Goal: Task Accomplishment & Management: Manage account settings

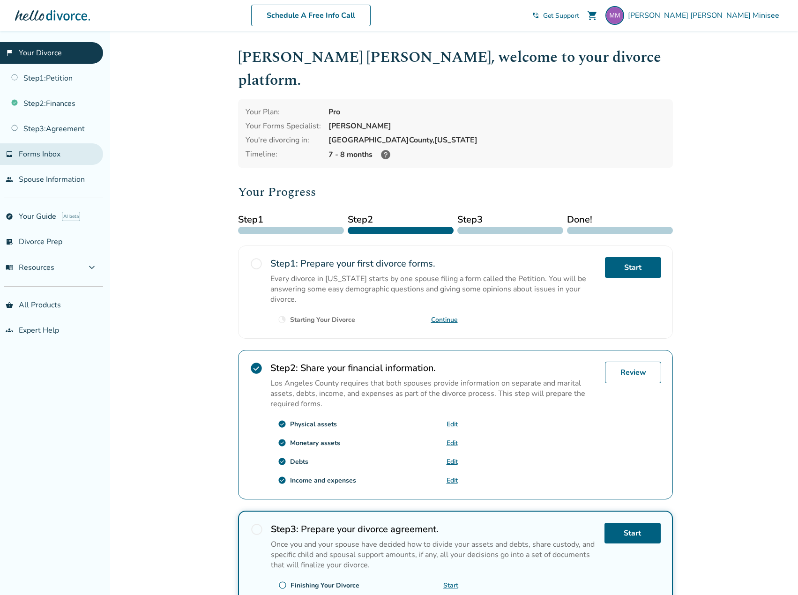
click at [44, 152] on span "Forms Inbox" at bounding box center [40, 154] width 42 height 10
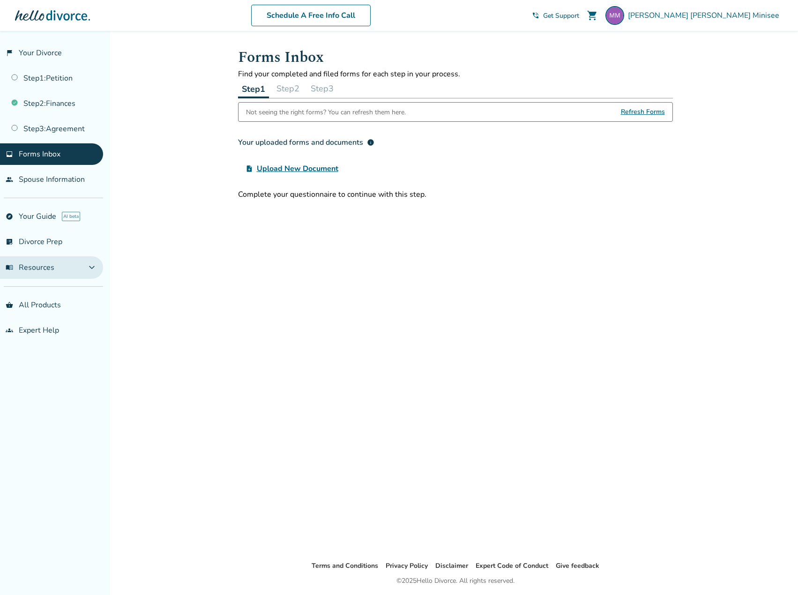
click at [94, 268] on span "expand_more" at bounding box center [91, 267] width 11 height 11
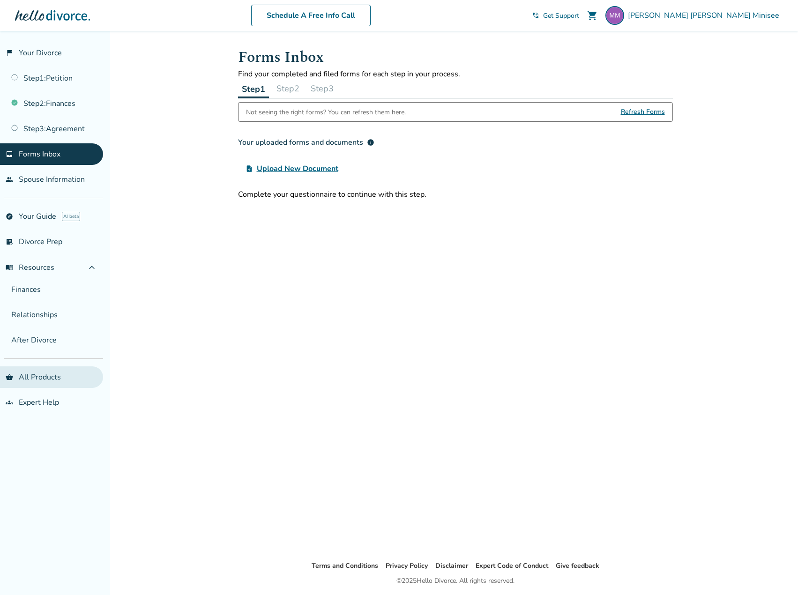
click at [33, 377] on link "shopping_basket All Products" at bounding box center [51, 377] width 103 height 22
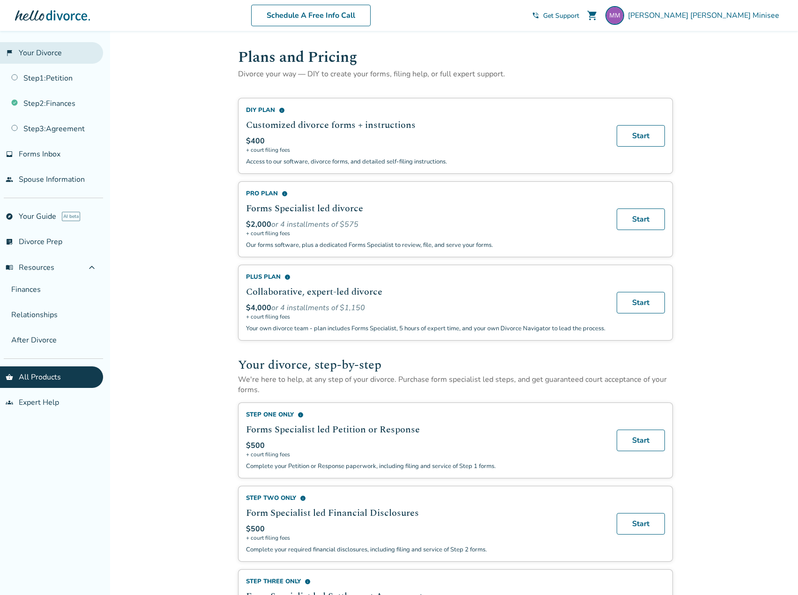
click at [40, 55] on link "flag_2 Your Divorce" at bounding box center [51, 53] width 103 height 22
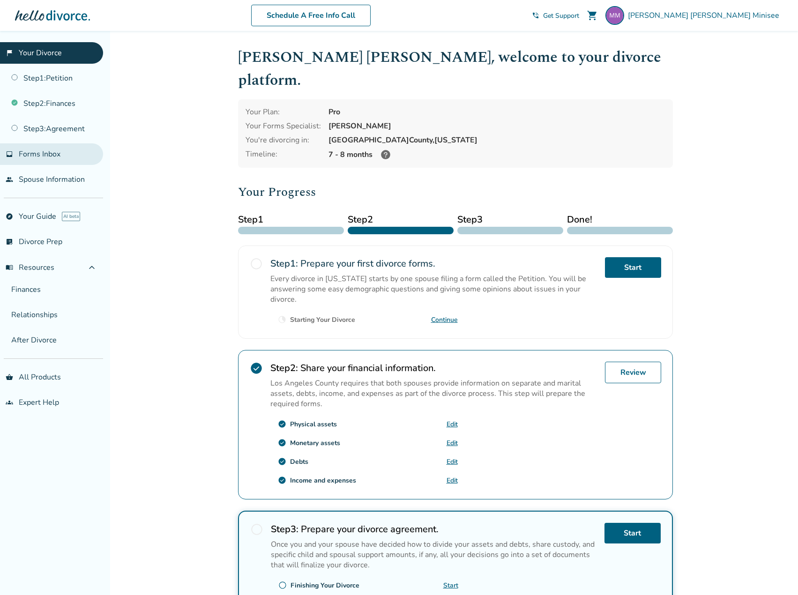
click at [52, 156] on span "Forms Inbox" at bounding box center [40, 154] width 42 height 10
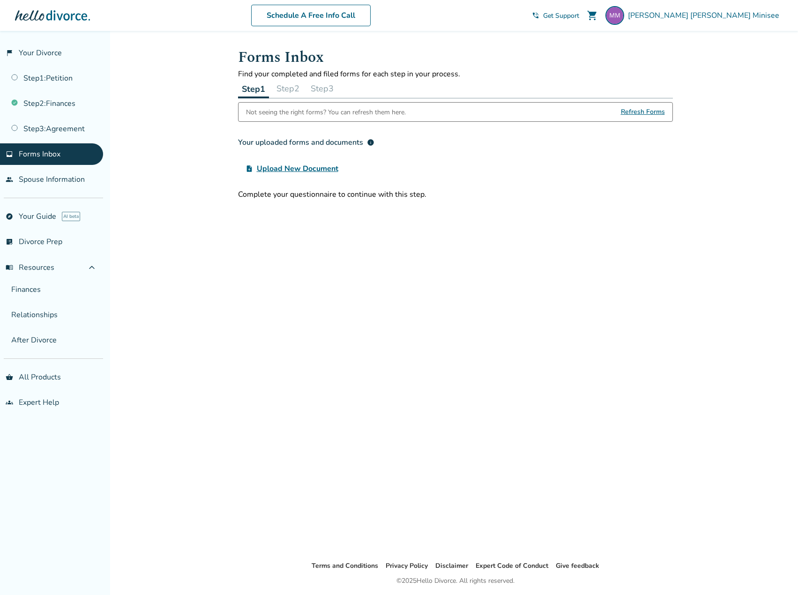
click at [323, 165] on span "Upload New Document" at bounding box center [298, 168] width 82 height 11
click at [0, 0] on input "upload_file Upload New Document" at bounding box center [0, 0] width 0 height 0
click at [537, 262] on div "Forms Inbox Find your completed and filed forms for each step in your process. …" at bounding box center [456, 295] width 450 height 529
click at [41, 214] on link "explore Your Guide AI beta" at bounding box center [51, 217] width 103 height 22
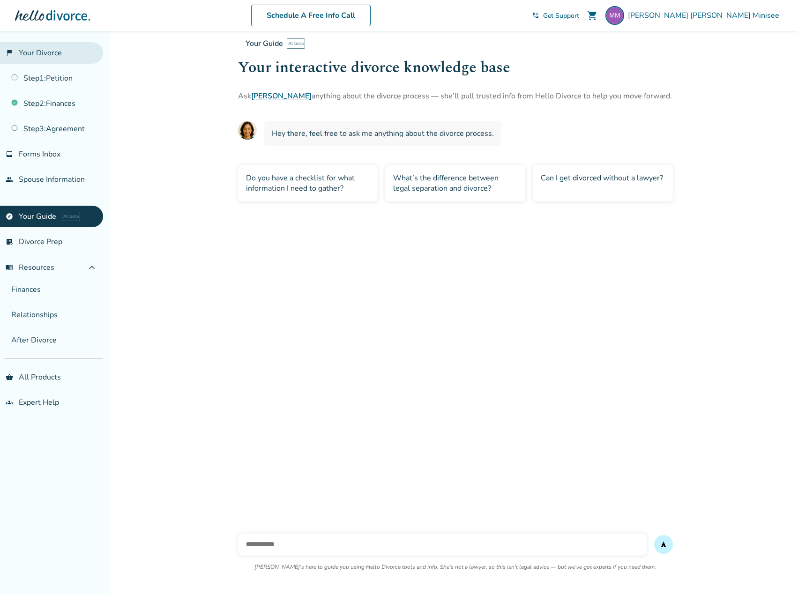
click at [38, 48] on link "flag_2 Your Divorce" at bounding box center [51, 53] width 103 height 22
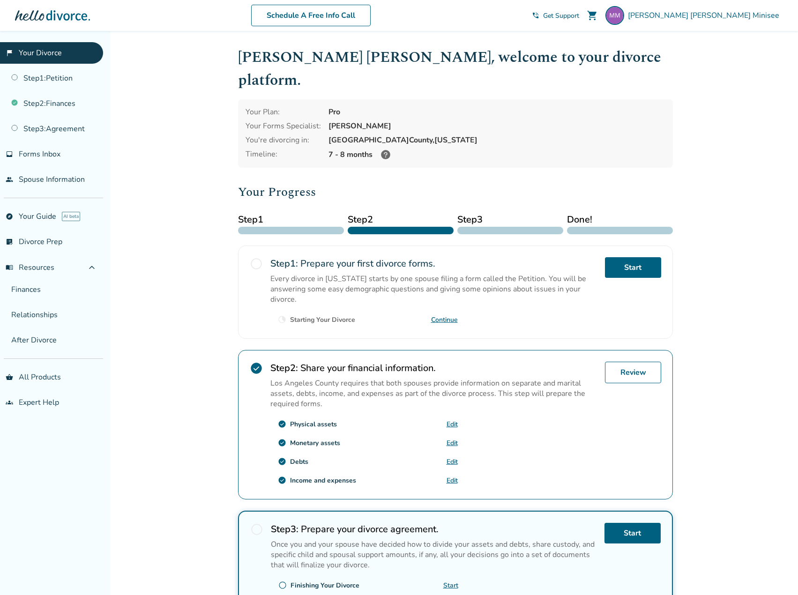
scroll to position [86, 0]
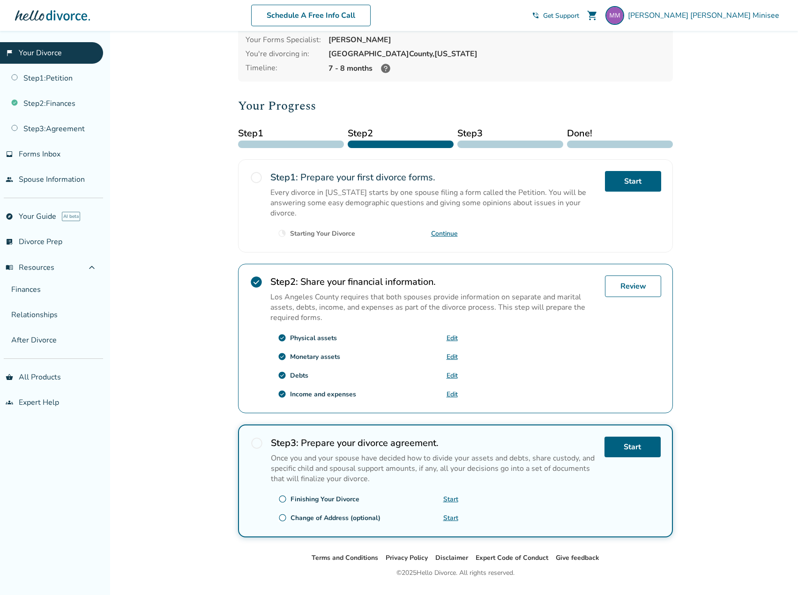
click at [352, 514] on div "Change of Address (optional)" at bounding box center [335, 518] width 90 height 9
click at [204, 471] on div "Added to cart [PERSON_NAME] [PERSON_NAME] , welcome to your divorce platform. Y…" at bounding box center [399, 281] width 798 height 673
click at [309, 514] on div "Change of Address (optional)" at bounding box center [335, 518] width 90 height 9
click at [279, 514] on span "radio_button_unchecked" at bounding box center [282, 518] width 8 height 8
click at [282, 514] on span "radio_button_unchecked" at bounding box center [282, 518] width 8 height 8
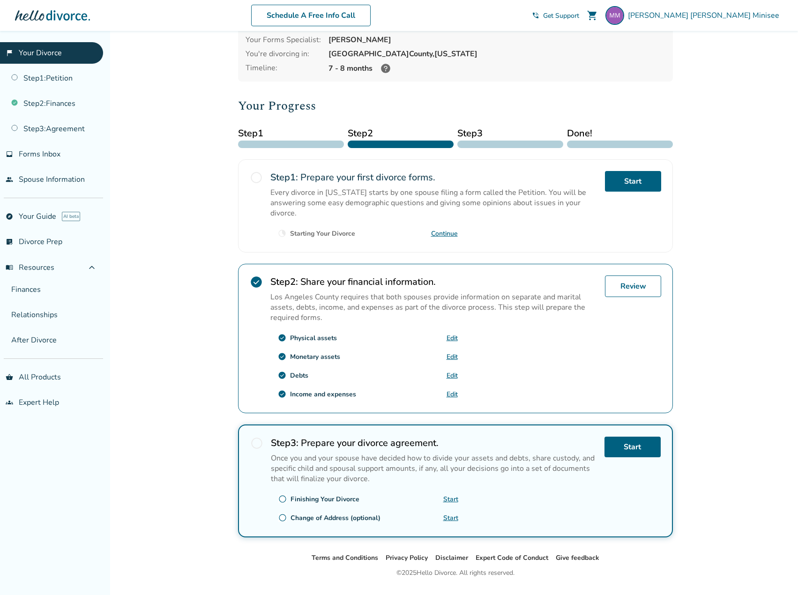
click at [282, 514] on span "radio_button_unchecked" at bounding box center [282, 518] width 8 height 8
click at [453, 514] on link "Start" at bounding box center [450, 518] width 15 height 9
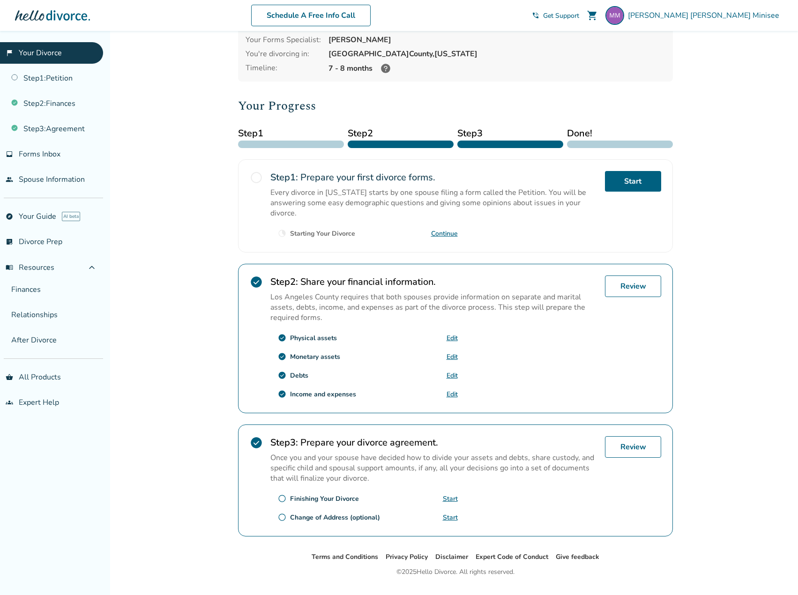
scroll to position [85, 0]
click at [202, 93] on div "Added to cart [PERSON_NAME] [PERSON_NAME] , welcome to your divorce platform. Y…" at bounding box center [399, 282] width 798 height 672
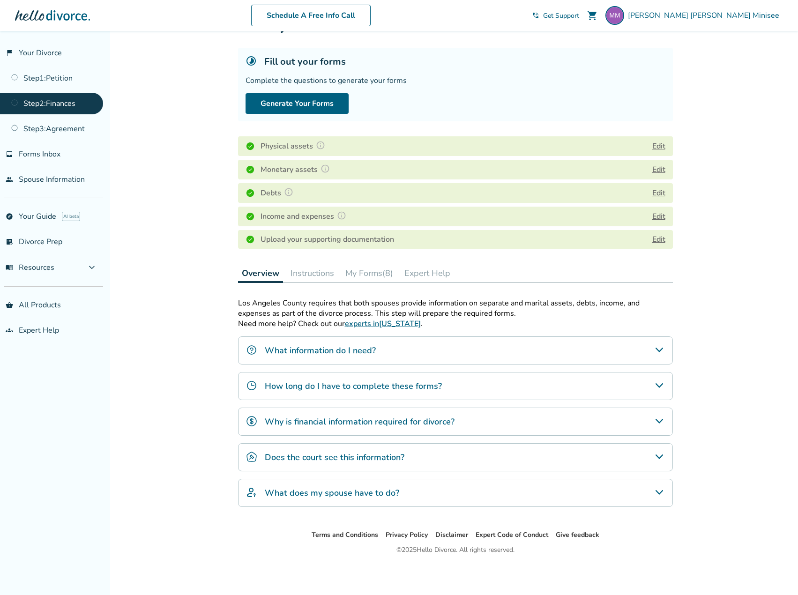
scroll to position [31, 0]
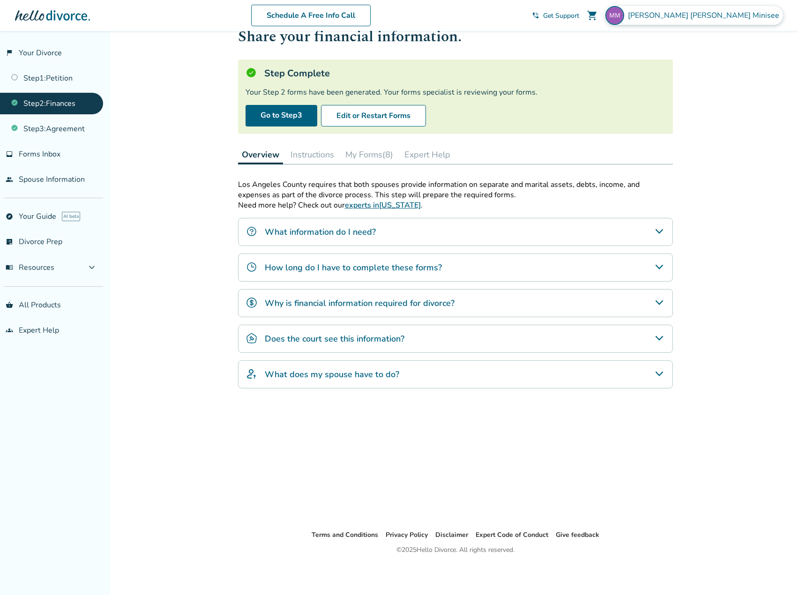
click at [746, 13] on span "Maria Alejandra Minisee" at bounding box center [705, 15] width 155 height 10
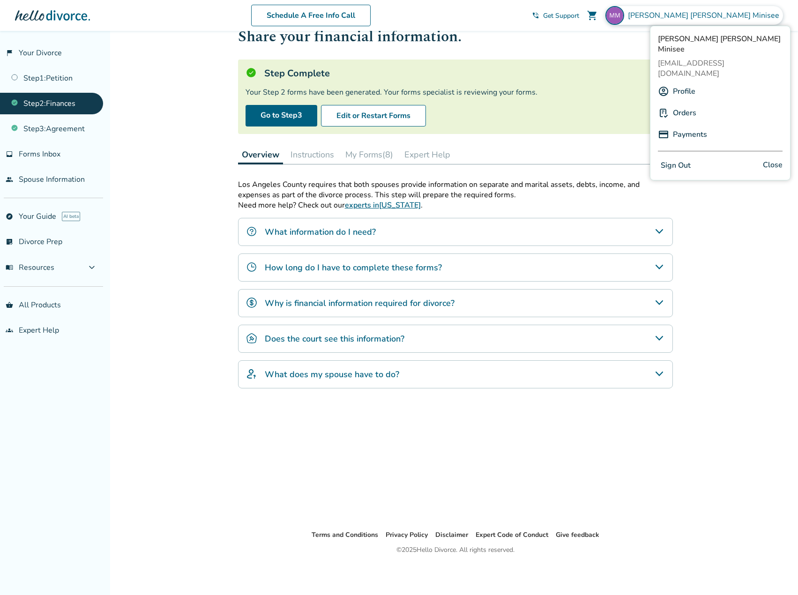
click at [674, 159] on button "Sign Out" at bounding box center [676, 166] width 36 height 14
